Goal: Task Accomplishment & Management: Use online tool/utility

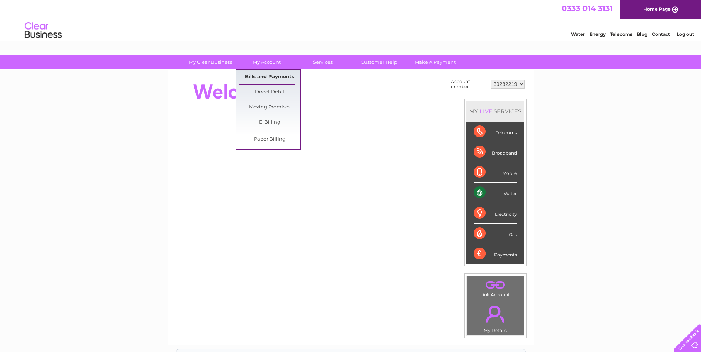
click at [267, 73] on link "Bills and Payments" at bounding box center [269, 77] width 61 height 15
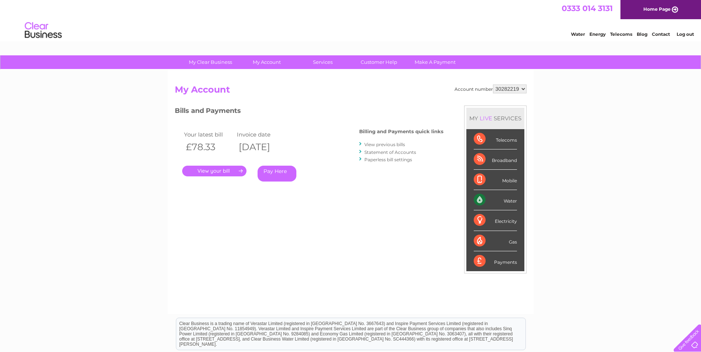
click at [510, 196] on div "Water" at bounding box center [494, 200] width 43 height 20
click at [481, 201] on div "Water" at bounding box center [494, 200] width 43 height 20
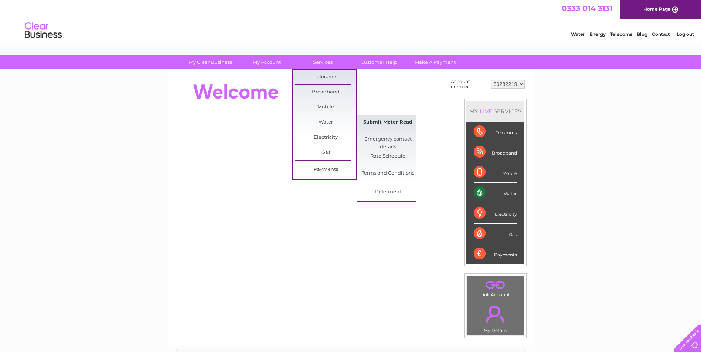
click at [405, 118] on link "Submit Meter Read" at bounding box center [387, 122] width 61 height 15
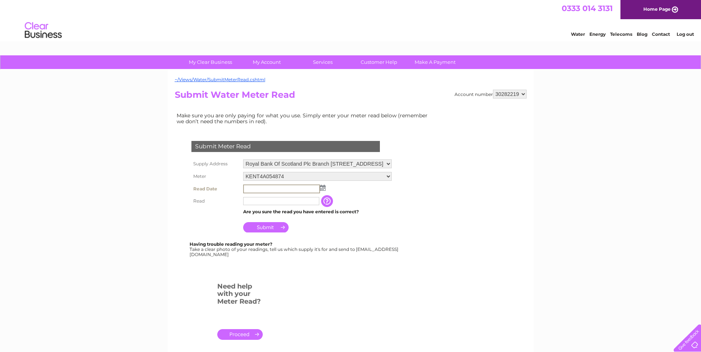
click at [266, 189] on input "text" at bounding box center [281, 189] width 77 height 9
click at [391, 165] on select "Royal Bank Of Scotland Plc Branch 6361, Market Square, Petworth , GU28 0AH" at bounding box center [317, 165] width 148 height 10
click at [393, 254] on div "Having trouble reading your meter? Take a clear photo of your readings, tell us…" at bounding box center [294, 249] width 210 height 15
click at [391, 177] on select "KENT4A054874" at bounding box center [317, 176] width 148 height 9
